Goal: Entertainment & Leisure: Consume media (video, audio)

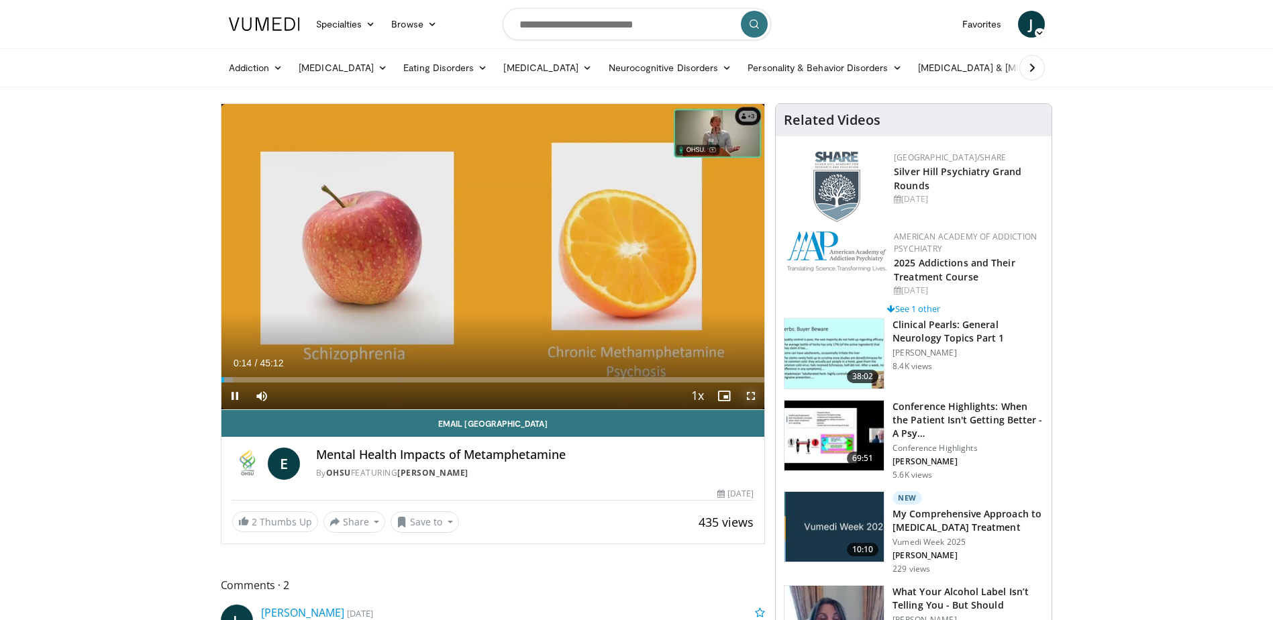
click at [749, 395] on span "Video Player" at bounding box center [750, 395] width 27 height 27
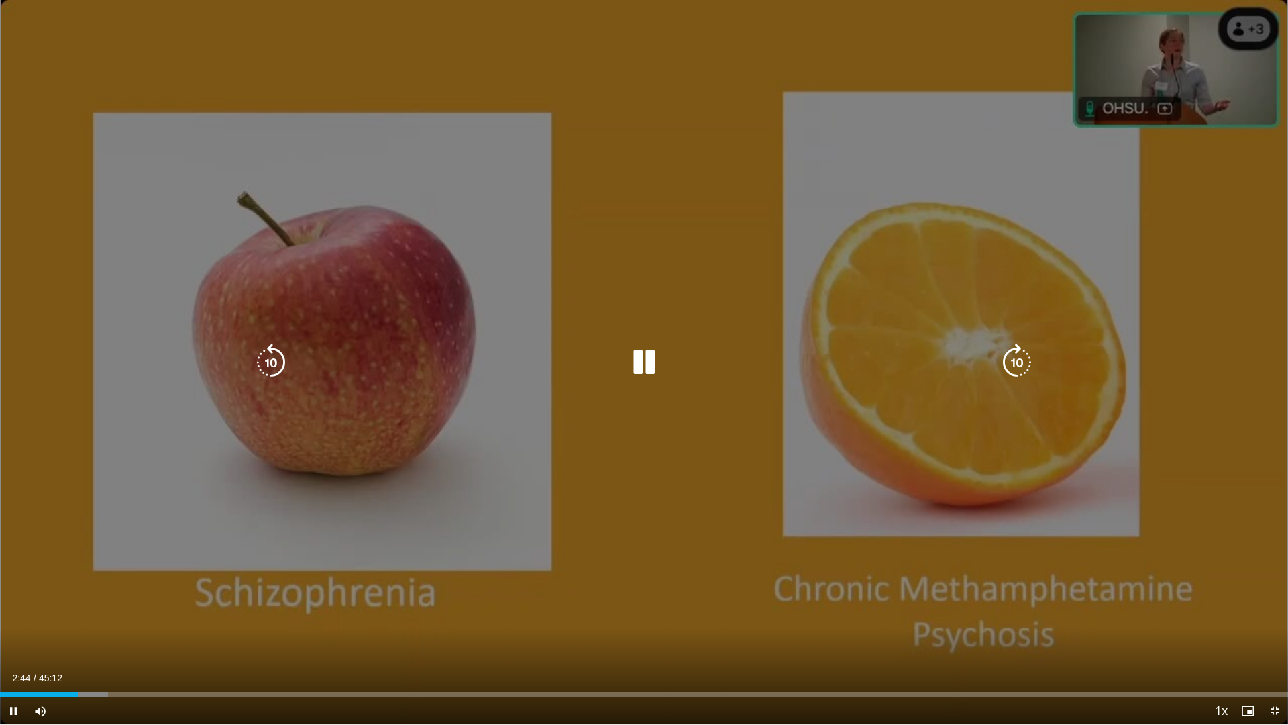
click at [647, 365] on icon "Video Player" at bounding box center [644, 363] width 38 height 38
click at [644, 364] on icon "Video Player" at bounding box center [644, 363] width 38 height 38
click at [268, 360] on icon "Video Player" at bounding box center [271, 363] width 38 height 38
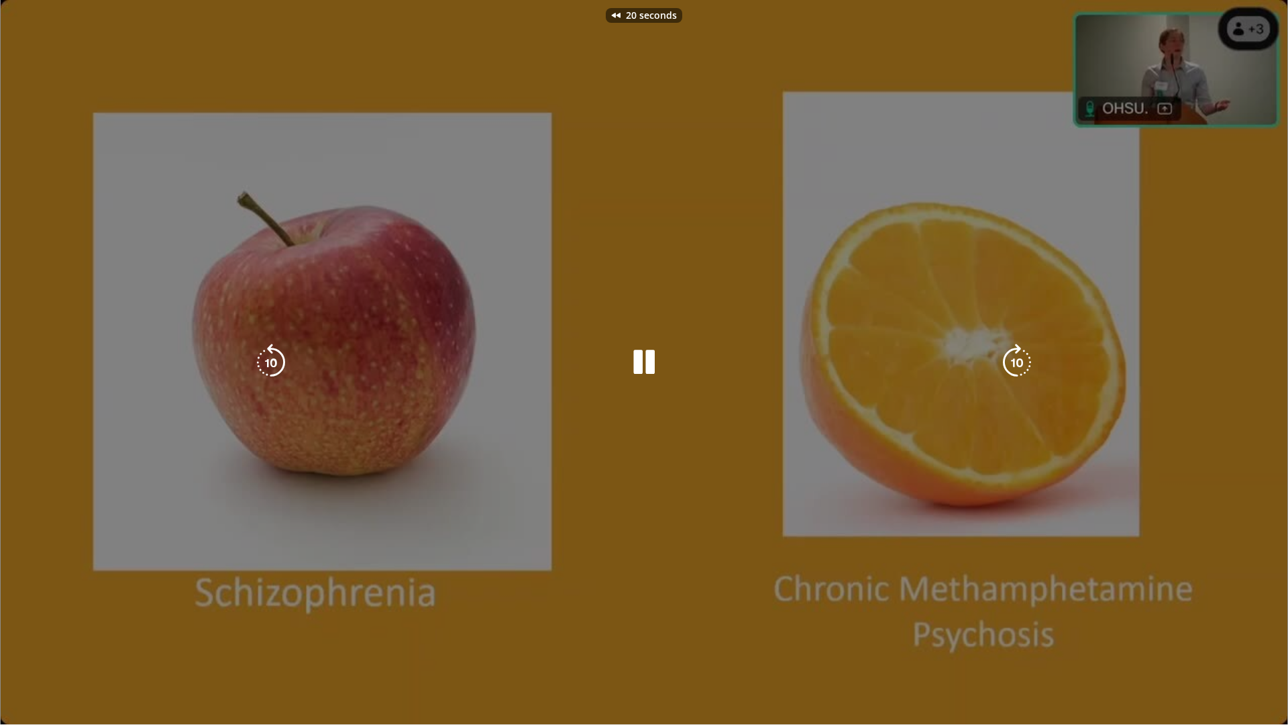
click at [268, 360] on div "20 seconds Tap to unmute" at bounding box center [644, 362] width 1288 height 724
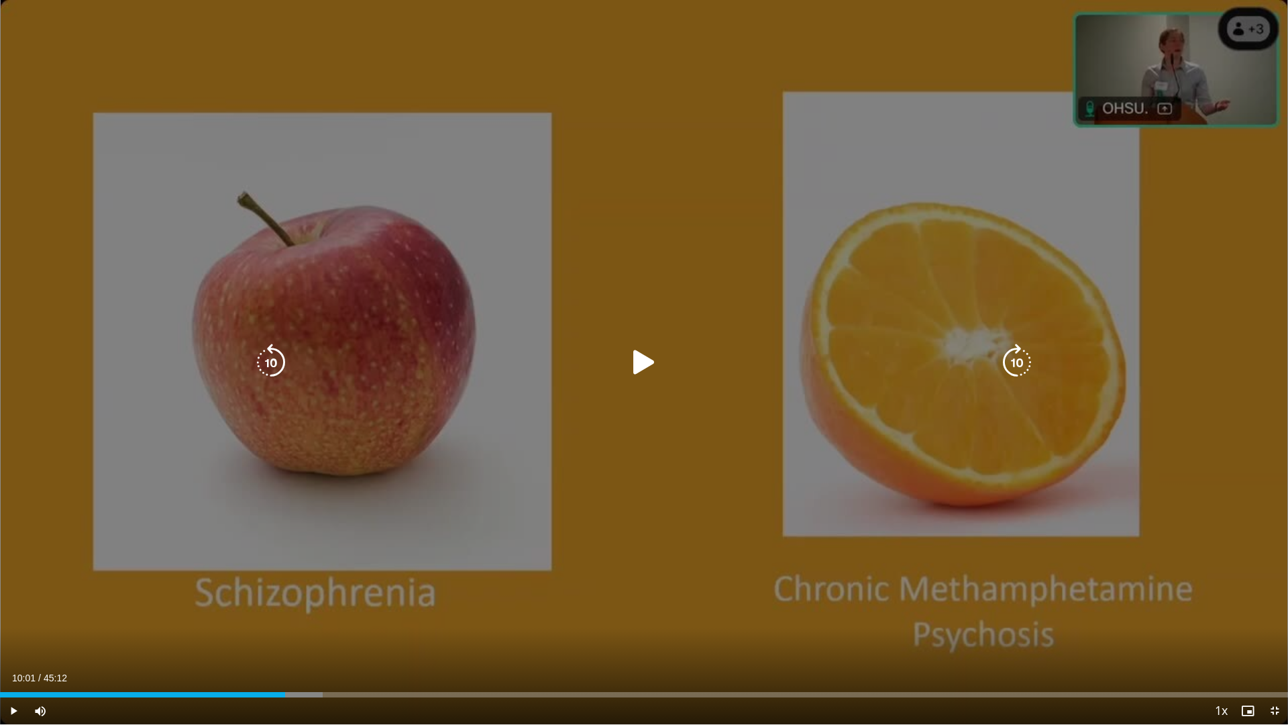
click at [638, 356] on icon "Video Player" at bounding box center [644, 363] width 38 height 38
click at [270, 354] on icon "Video Player" at bounding box center [271, 363] width 38 height 38
click at [270, 361] on icon "Video Player" at bounding box center [271, 363] width 38 height 38
click at [272, 360] on icon "Video Player" at bounding box center [271, 363] width 38 height 38
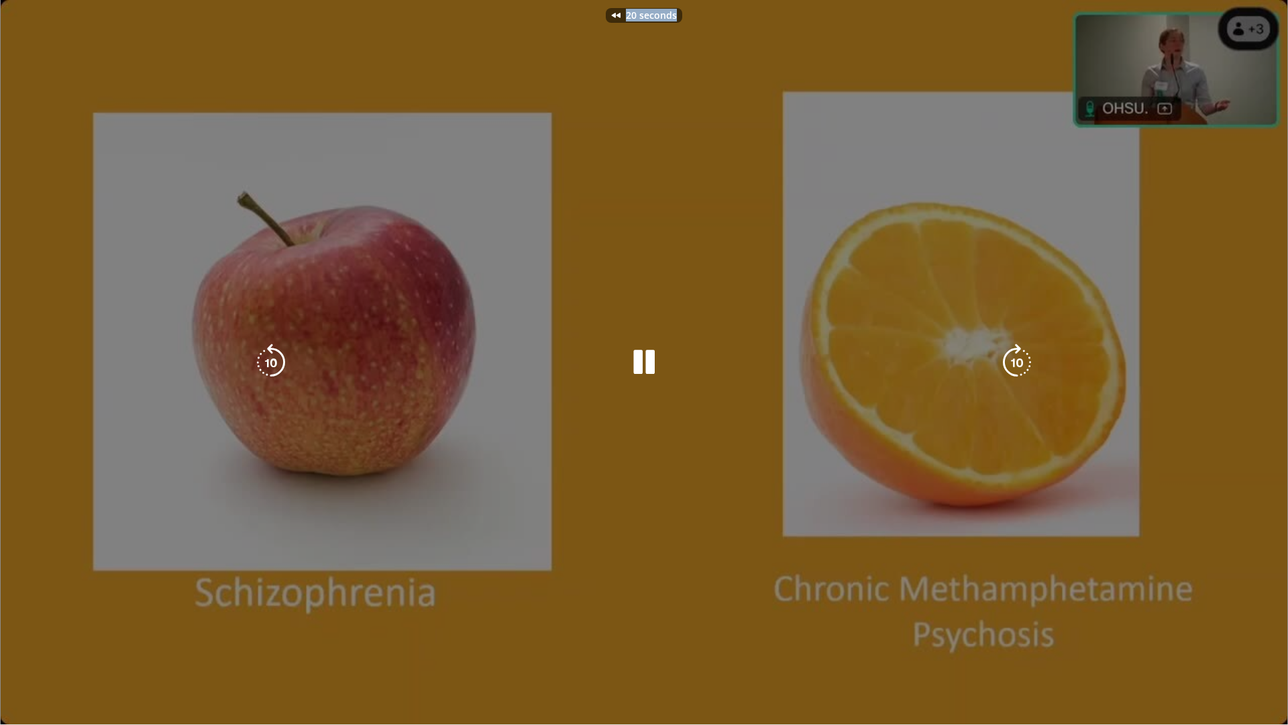
click at [272, 360] on div "20 seconds Tap to unmute" at bounding box center [644, 362] width 1288 height 724
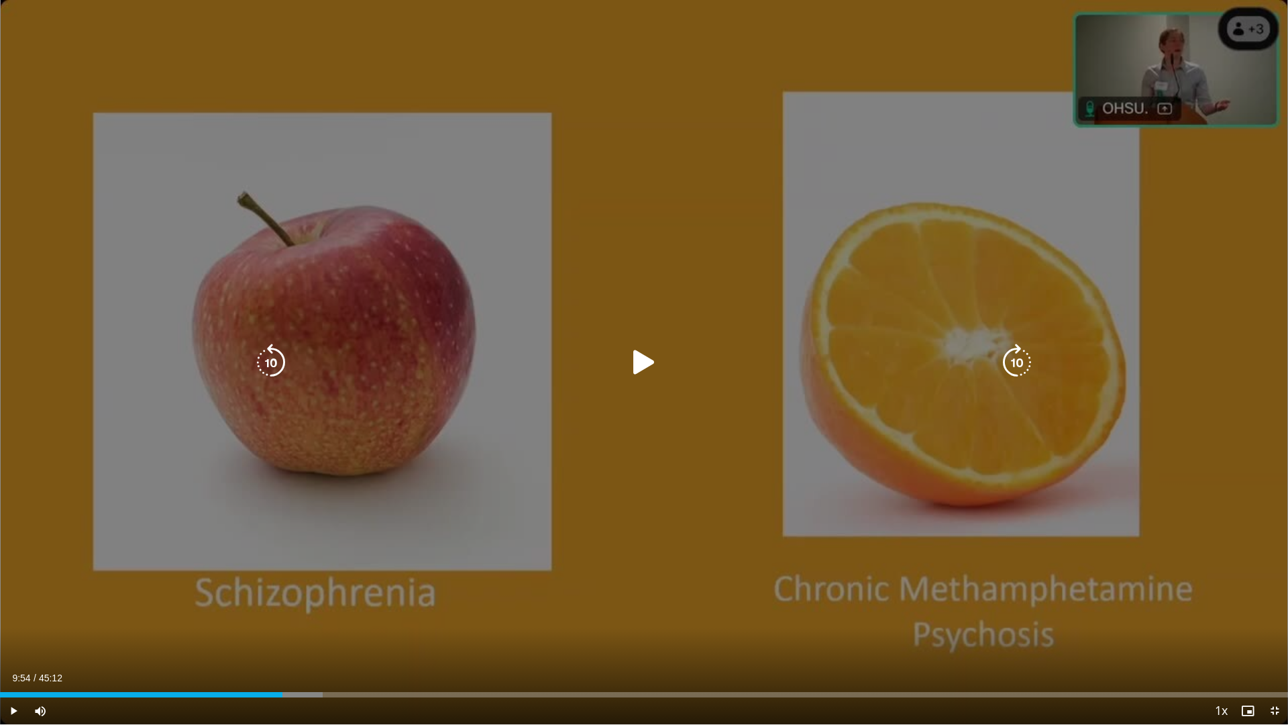
click at [275, 358] on icon "Video Player" at bounding box center [271, 363] width 38 height 38
click at [641, 361] on icon "Video Player" at bounding box center [644, 363] width 38 height 38
click at [647, 357] on icon "Video Player" at bounding box center [644, 363] width 38 height 38
click at [646, 354] on icon "Video Player" at bounding box center [644, 363] width 38 height 38
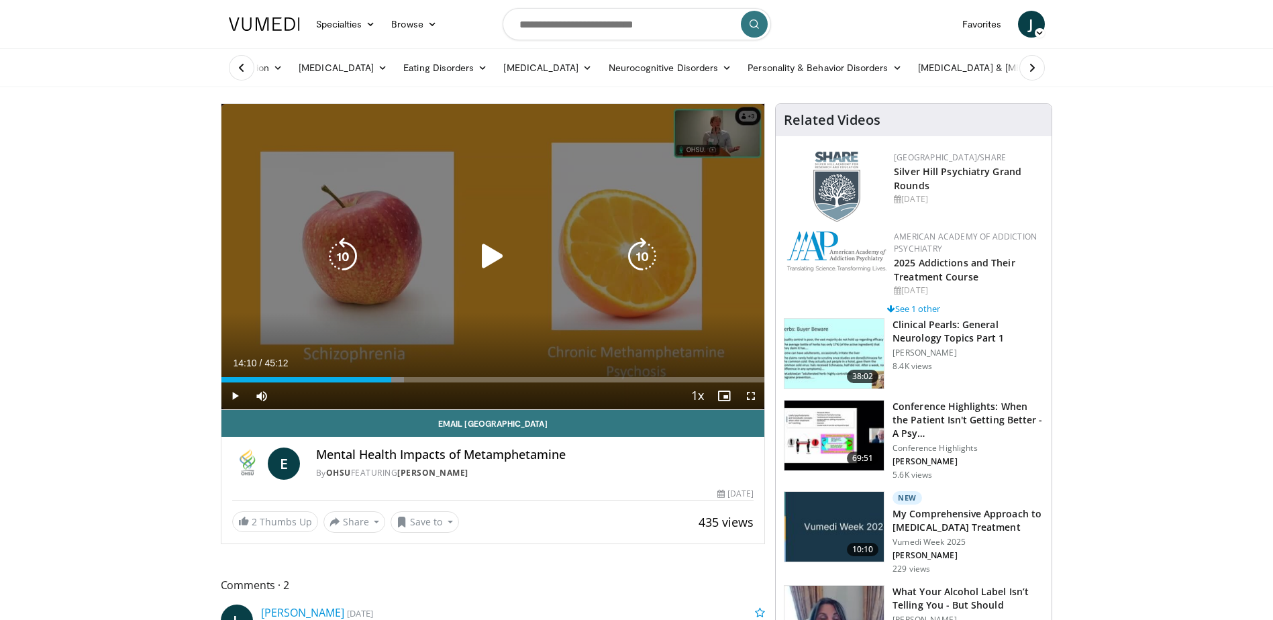
click at [495, 252] on icon "Video Player" at bounding box center [493, 257] width 38 height 38
click at [331, 257] on icon "Video Player" at bounding box center [343, 257] width 38 height 38
drag, startPoint x: 749, startPoint y: 395, endPoint x: 752, endPoint y: 465, distance: 69.8
click at [749, 395] on span "Video Player" at bounding box center [750, 395] width 27 height 27
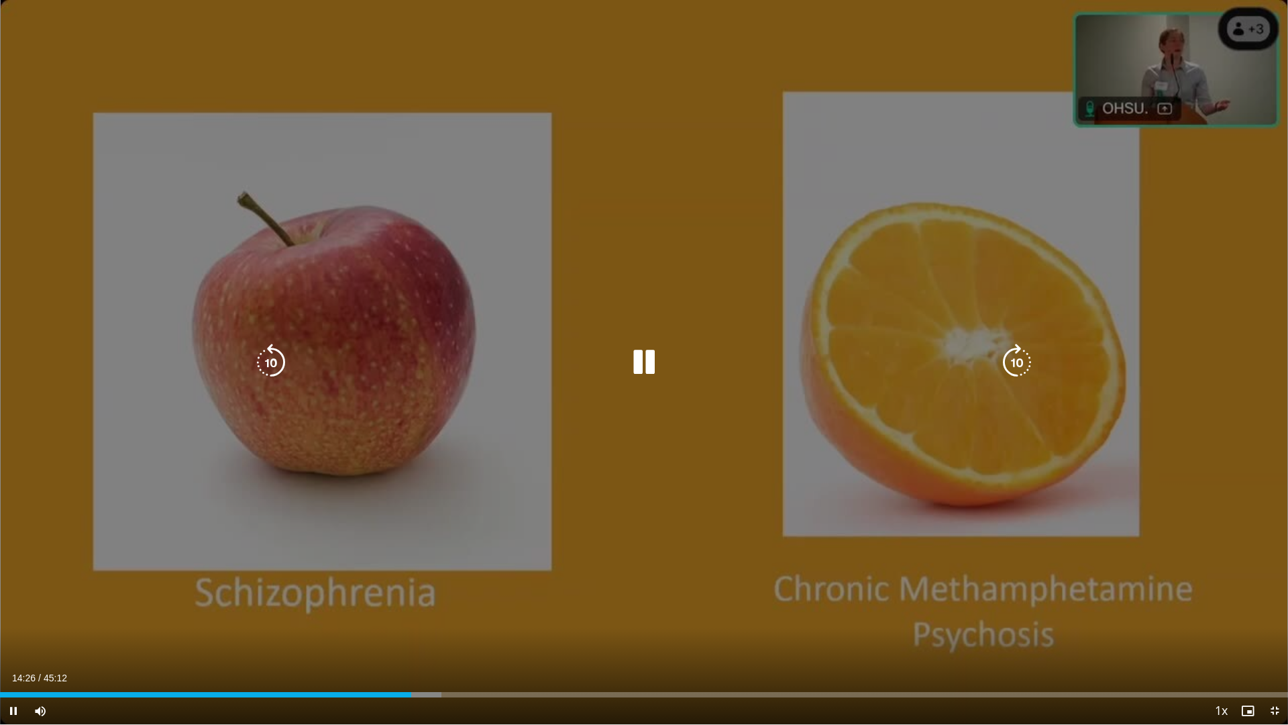
click at [651, 358] on icon "Video Player" at bounding box center [644, 363] width 38 height 38
click at [632, 364] on icon "Video Player" at bounding box center [644, 363] width 38 height 38
